Goal: Task Accomplishment & Management: Manage account settings

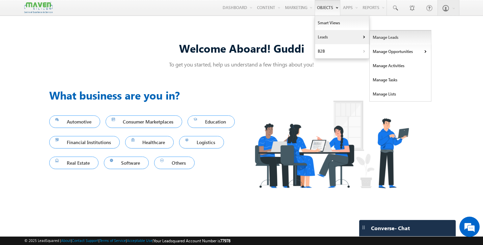
click at [389, 38] on link "Manage Leads" at bounding box center [401, 37] width 62 height 14
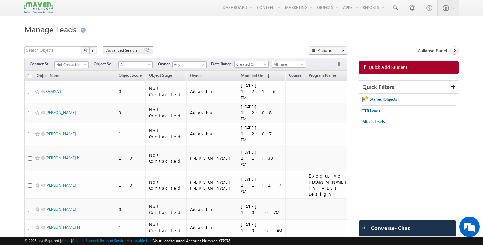
click at [144, 49] on span at bounding box center [146, 50] width 5 height 5
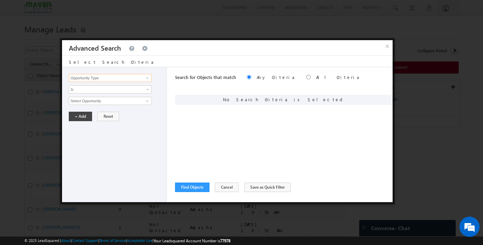
click at [121, 76] on input "Opportunity Type" at bounding box center [110, 78] width 83 height 8
click at [97, 92] on link "tagsname" at bounding box center [110, 92] width 83 height 8
type input "tagsname"
click at [97, 101] on span "None Selected" at bounding box center [107, 100] width 77 height 7
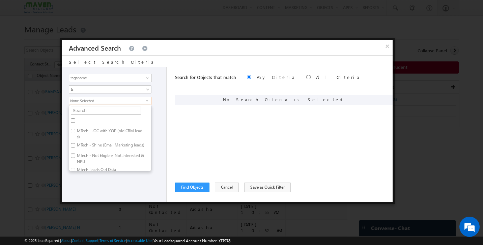
click at [74, 132] on input "MTech - JOC with YOP (old CRM leads)" at bounding box center [73, 131] width 4 height 4
checkbox input "true"
click at [101, 178] on div "Opportunity Type Object Activity Task Sales Group Prospect Id Academic Remarks …" at bounding box center [114, 134] width 105 height 135
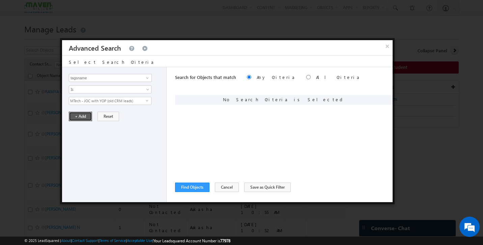
click at [81, 118] on button "+ Add" at bounding box center [80, 116] width 23 height 9
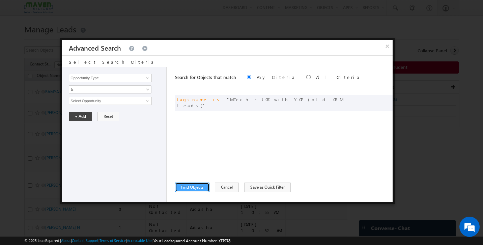
click at [191, 186] on button "Find Objects" at bounding box center [192, 187] width 34 height 9
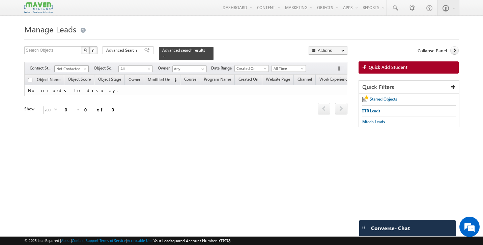
click at [76, 66] on span "Not Contacted" at bounding box center [71, 69] width 32 height 6
click at [62, 75] on link "All" at bounding box center [72, 73] width 34 height 6
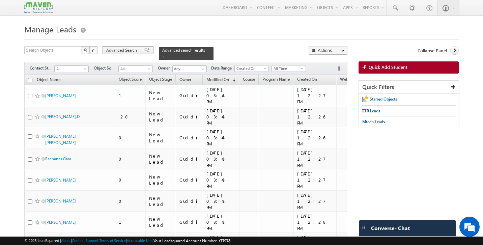
click at [145, 52] on span at bounding box center [146, 50] width 5 height 5
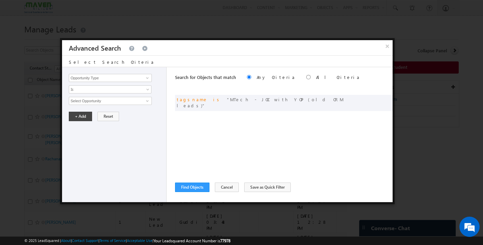
click at [426, 110] on div at bounding box center [241, 122] width 483 height 245
click at [385, 46] on button "×" at bounding box center [387, 46] width 11 height 12
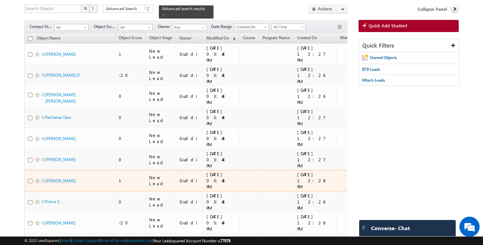
scroll to position [43, 0]
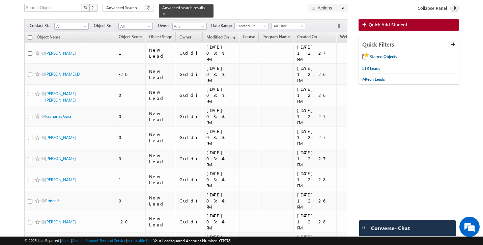
click at [29, 35] on input "checkbox" at bounding box center [30, 37] width 4 height 4
checkbox input "true"
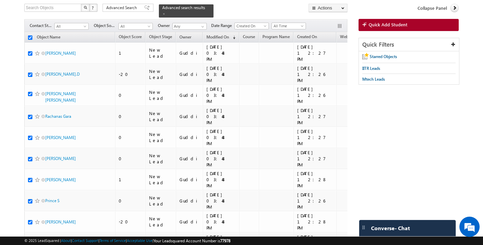
checkbox input "true"
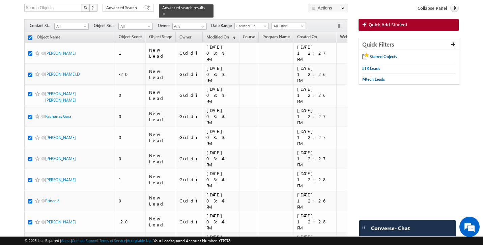
checkbox input "true"
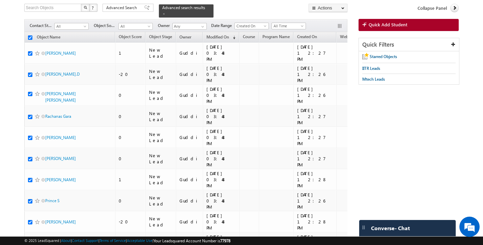
checkbox input "true"
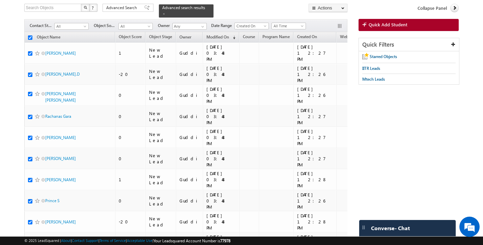
checkbox input "true"
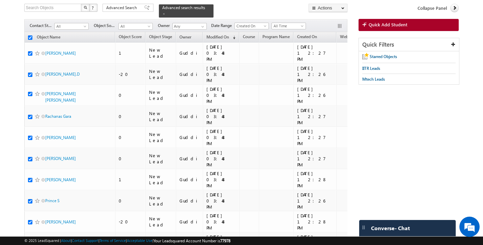
checkbox input "true"
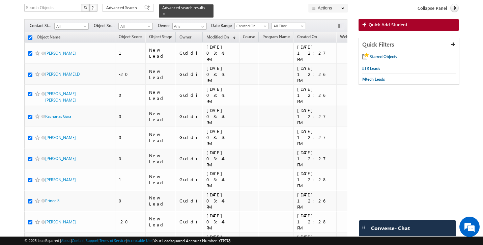
checkbox input "true"
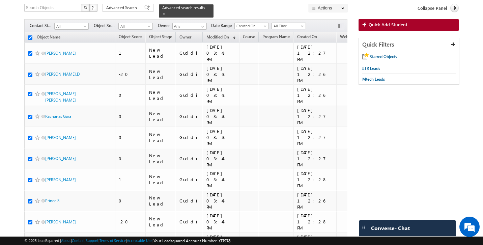
checkbox input "true"
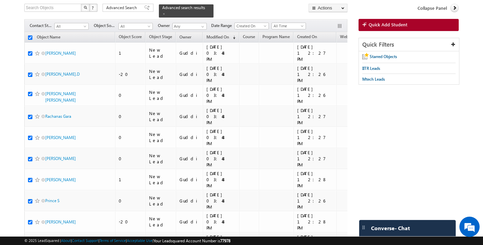
checkbox input "true"
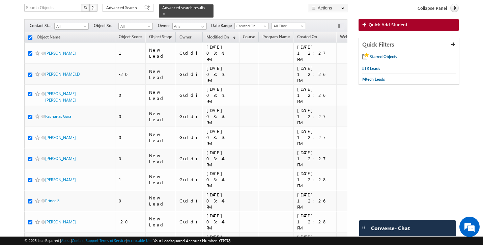
checkbox input "true"
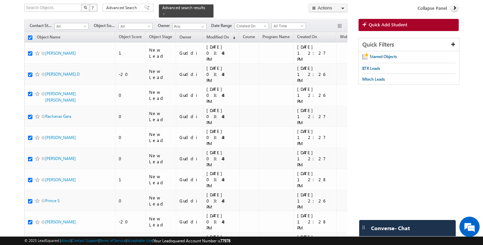
checkbox input "true"
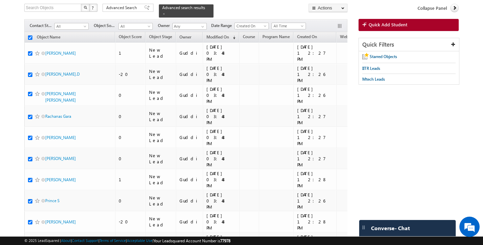
checkbox input "true"
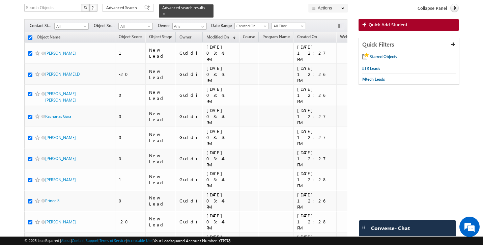
checkbox input "true"
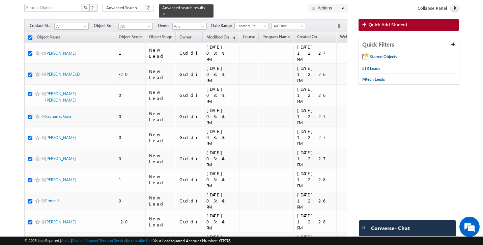
checkbox input "true"
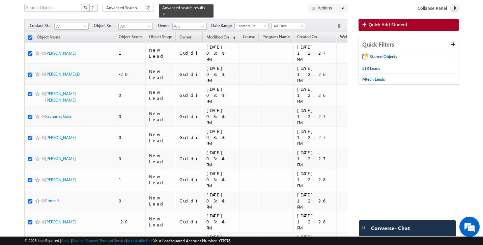
checkbox input "true"
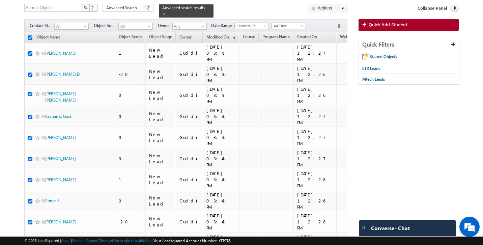
checkbox input "true"
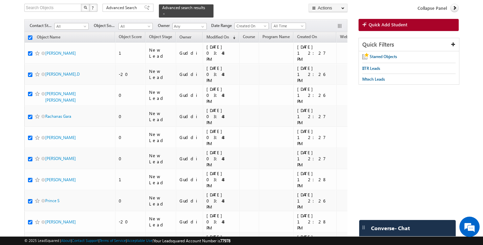
checkbox input "true"
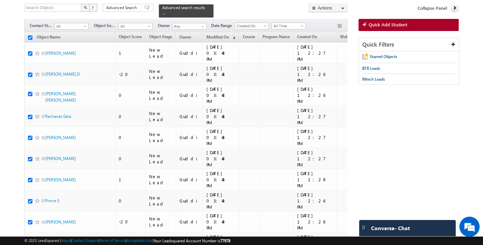
checkbox input "true"
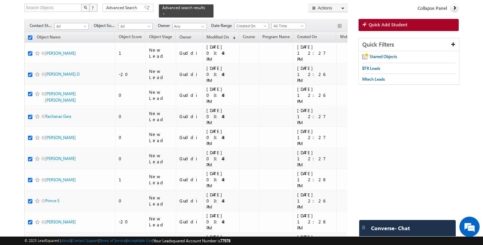
checkbox input "true"
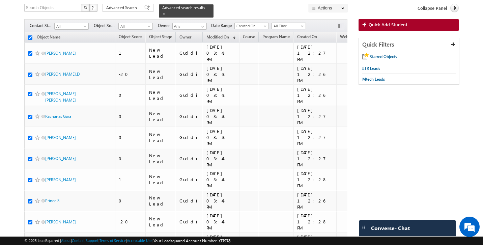
checkbox input "true"
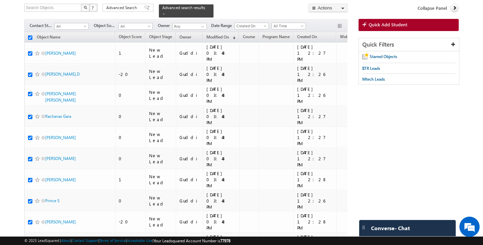
checkbox input "true"
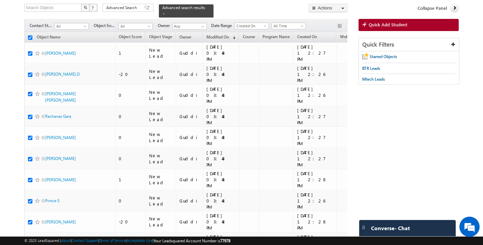
checkbox input "true"
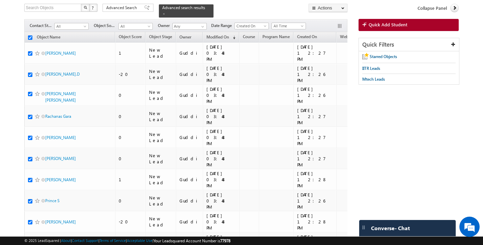
checkbox input "true"
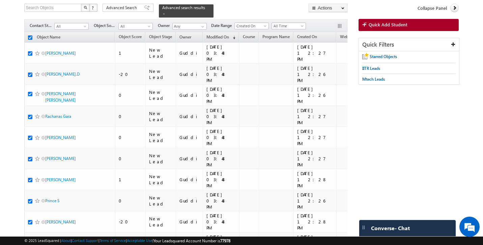
checkbox input "true"
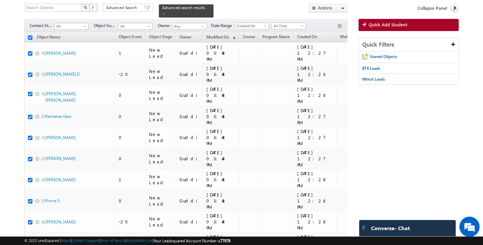
checkbox input "true"
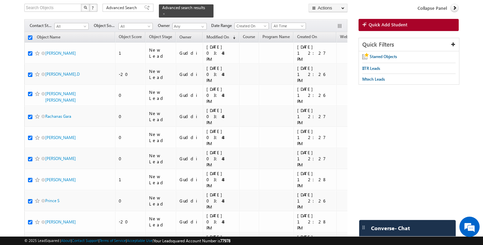
checkbox input "true"
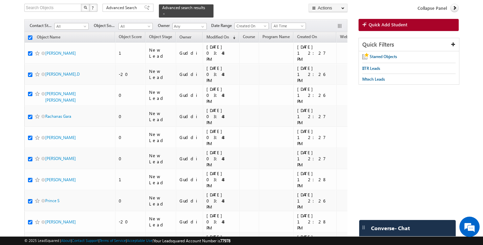
checkbox input "true"
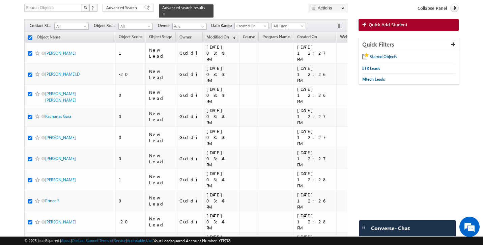
checkbox input "true"
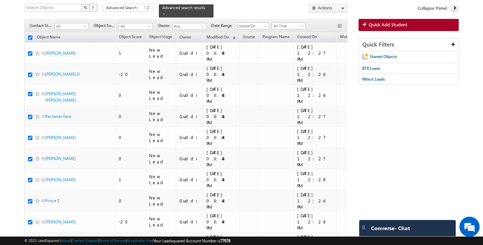
checkbox input "true"
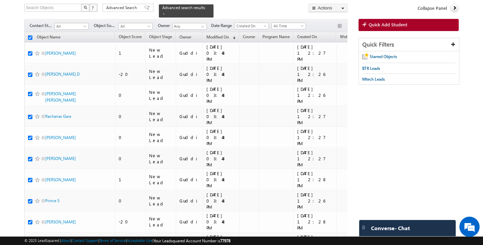
checkbox input "true"
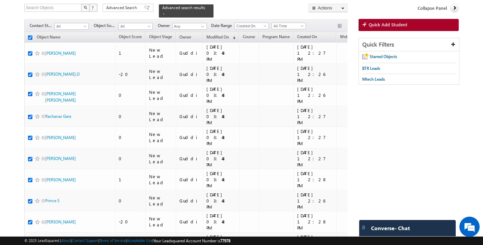
checkbox input "true"
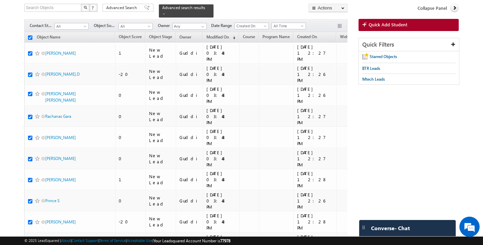
checkbox input "true"
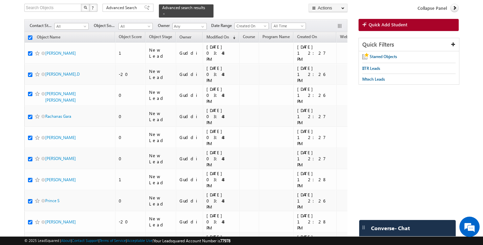
checkbox input "true"
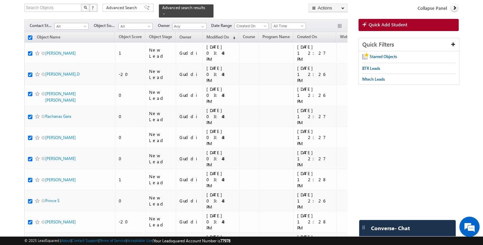
checkbox input "true"
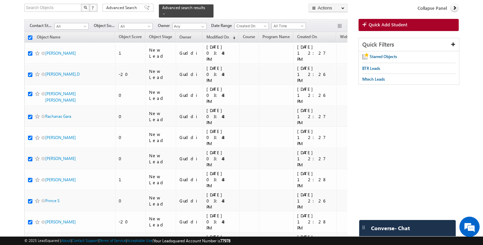
checkbox input "true"
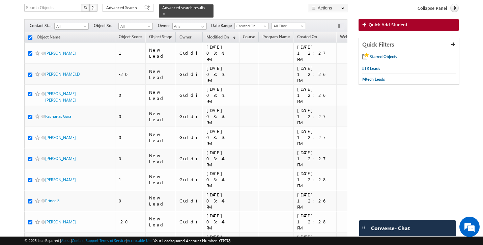
checkbox input "true"
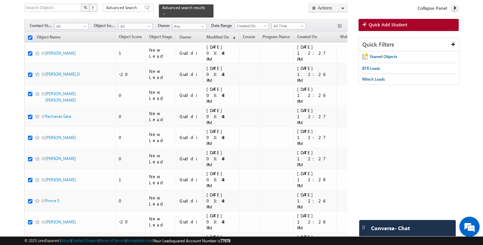
checkbox input "true"
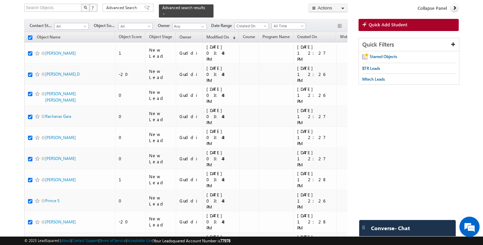
checkbox input "true"
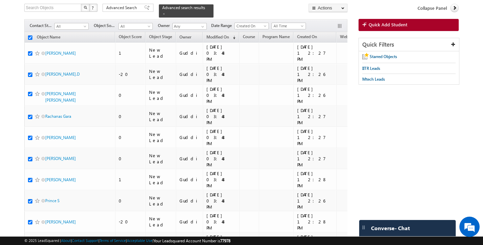
checkbox input "true"
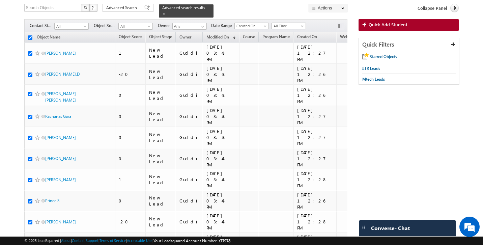
checkbox input "true"
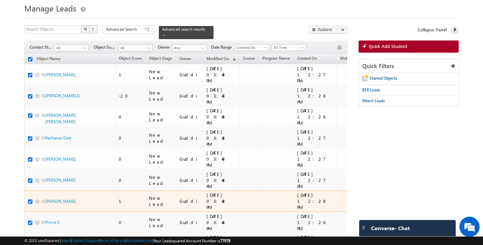
scroll to position [33, 0]
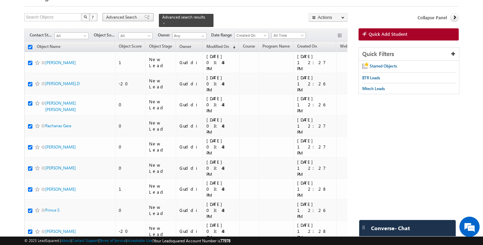
click at [144, 17] on span at bounding box center [146, 17] width 5 height 5
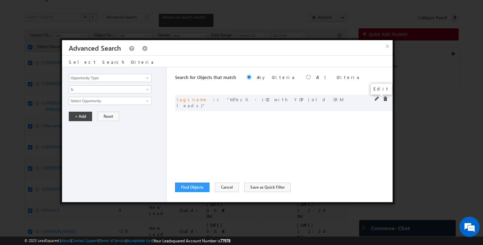
click at [376, 100] on span at bounding box center [377, 99] width 5 height 5
click at [389, 46] on button "×" at bounding box center [387, 46] width 11 height 12
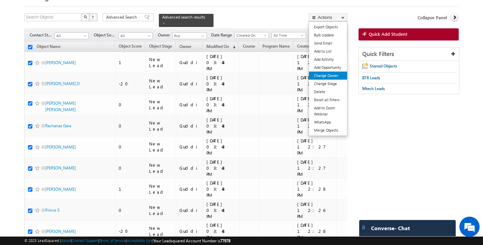
click at [329, 75] on link "Change Owner" at bounding box center [328, 76] width 38 height 8
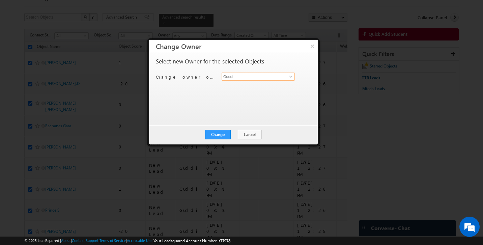
click at [263, 79] on input "Guddi" at bounding box center [258, 77] width 73 height 8
click at [253, 87] on span "[PERSON_NAME][EMAIL_ADDRESS][DOMAIN_NAME]" at bounding box center [254, 89] width 61 height 5
click at [220, 133] on button "Change" at bounding box center [218, 134] width 26 height 9
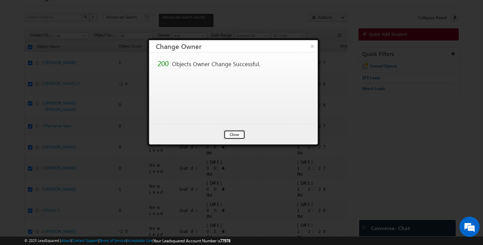
click at [226, 137] on button "Close" at bounding box center [235, 134] width 22 height 9
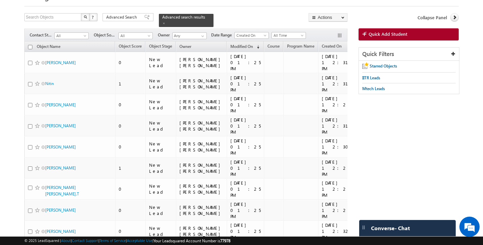
click at [30, 45] on input "checkbox" at bounding box center [30, 47] width 4 height 4
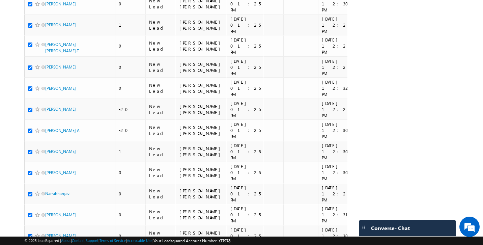
scroll to position [0, 0]
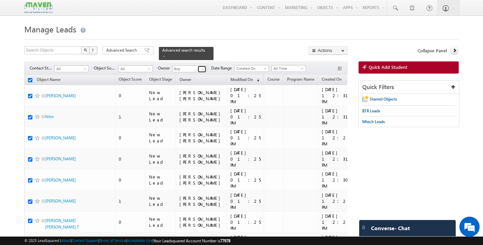
click at [198, 67] on link at bounding box center [202, 69] width 8 height 7
click at [188, 80] on span "[EMAIL_ADDRESS][DOMAIN_NAME]" at bounding box center [205, 81] width 61 height 5
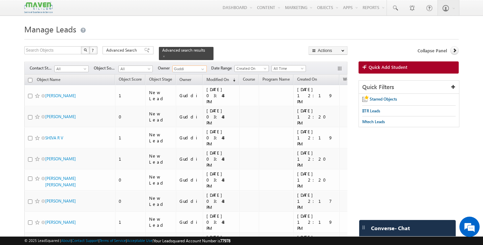
click at [30, 78] on input "checkbox" at bounding box center [30, 80] width 4 height 4
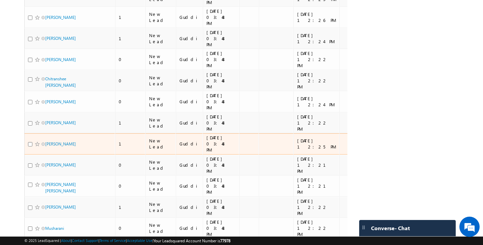
scroll to position [2983, 0]
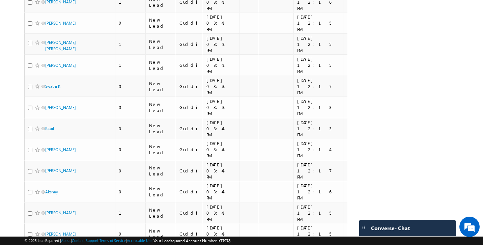
scroll to position [2964, 0]
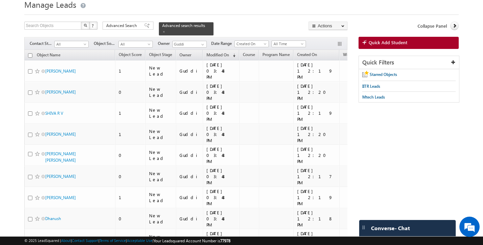
scroll to position [0, 0]
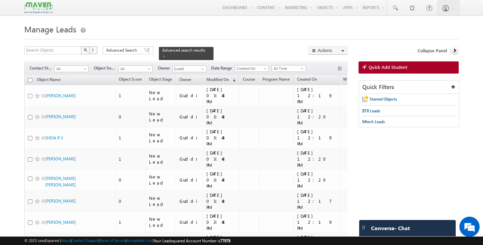
click at [28, 78] on input "checkbox" at bounding box center [30, 80] width 4 height 4
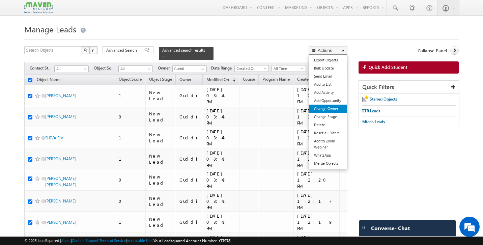
click at [335, 111] on link "Change Owner" at bounding box center [328, 109] width 38 height 8
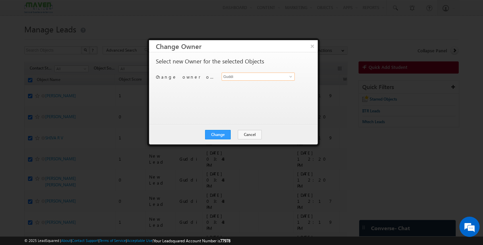
click at [259, 77] on input "Guddi" at bounding box center [258, 77] width 73 height 8
click at [255, 88] on span "[EMAIL_ADDRESS][DOMAIN_NAME]" at bounding box center [254, 89] width 61 height 5
click at [220, 135] on button "Change" at bounding box center [218, 134] width 26 height 9
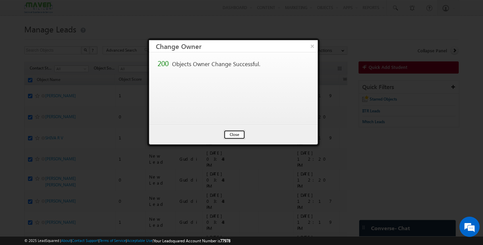
click at [231, 136] on button "Close" at bounding box center [235, 134] width 22 height 9
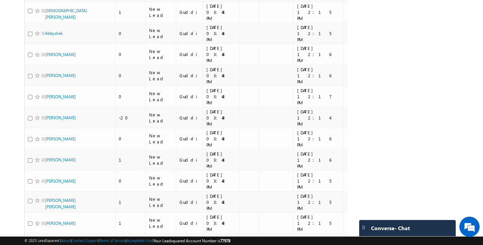
scroll to position [2964, 0]
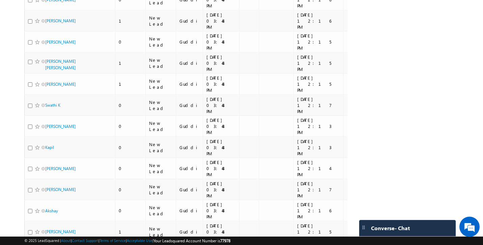
click at [46, 220] on li "25" at bounding box center [47, 219] width 16 height 7
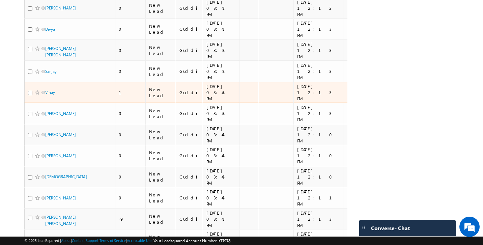
scroll to position [0, 0]
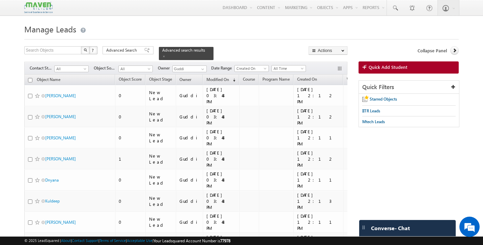
click at [31, 78] on input "checkbox" at bounding box center [30, 80] width 4 height 4
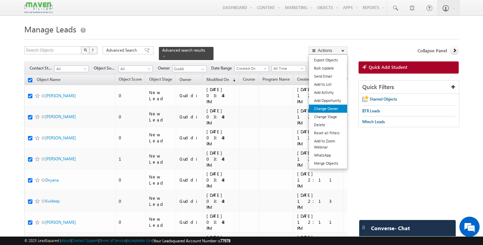
click at [331, 109] on link "Change Owner" at bounding box center [328, 109] width 38 height 8
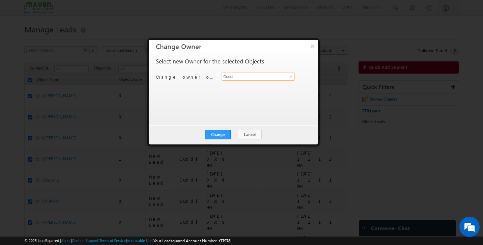
click at [251, 76] on input "Guddi" at bounding box center [258, 77] width 73 height 8
click at [247, 87] on link "[PERSON_NAME] [EMAIL_ADDRESS][DOMAIN_NAME]" at bounding box center [258, 87] width 73 height 13
click at [222, 135] on button "Change" at bounding box center [218, 134] width 26 height 9
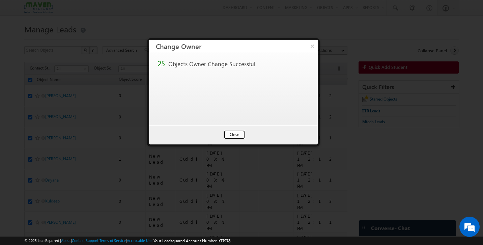
click at [232, 136] on button "Close" at bounding box center [235, 134] width 22 height 9
